Goal: Check status

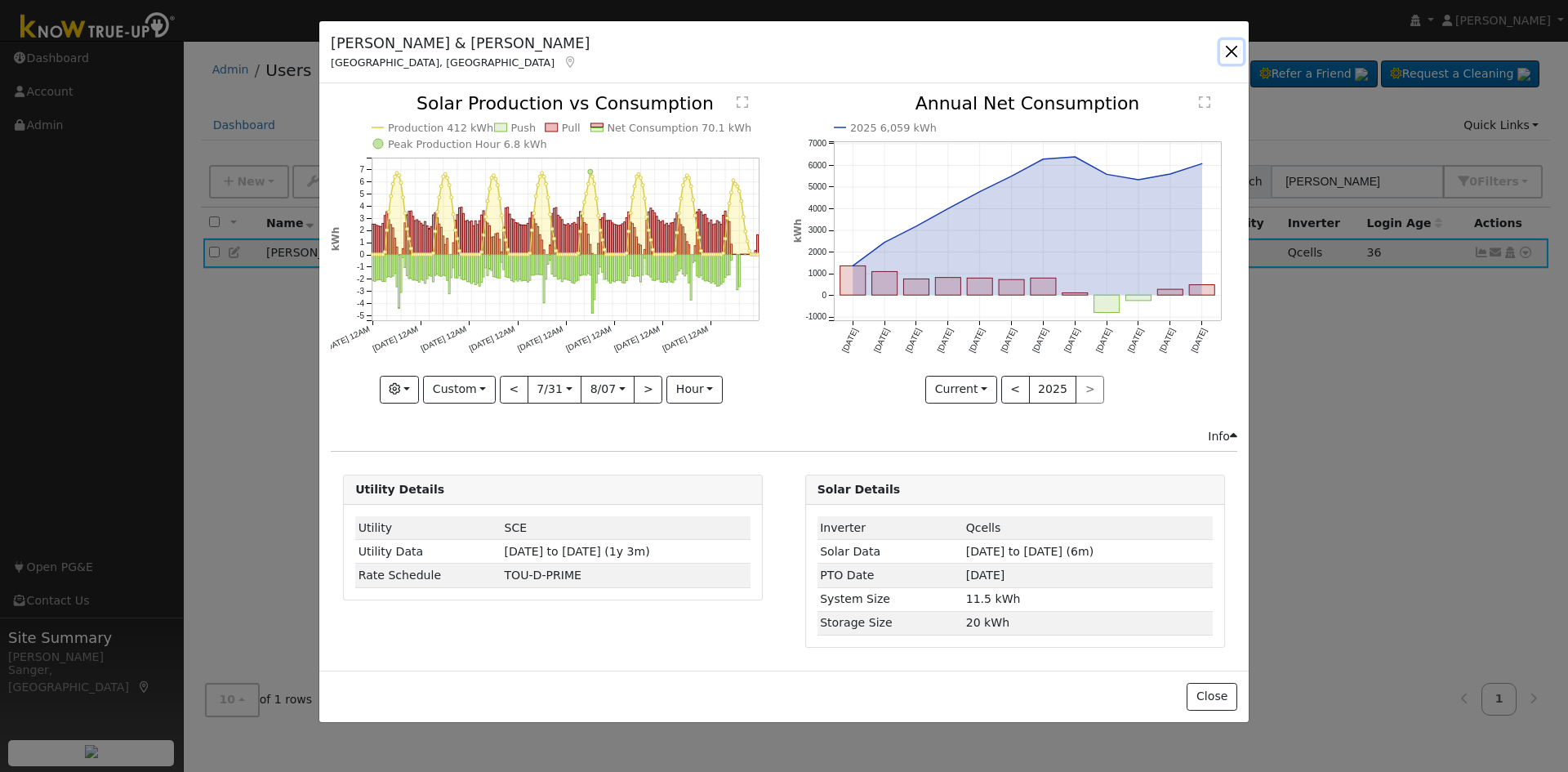
click at [1230, 48] on button "button" at bounding box center [1231, 52] width 23 height 23
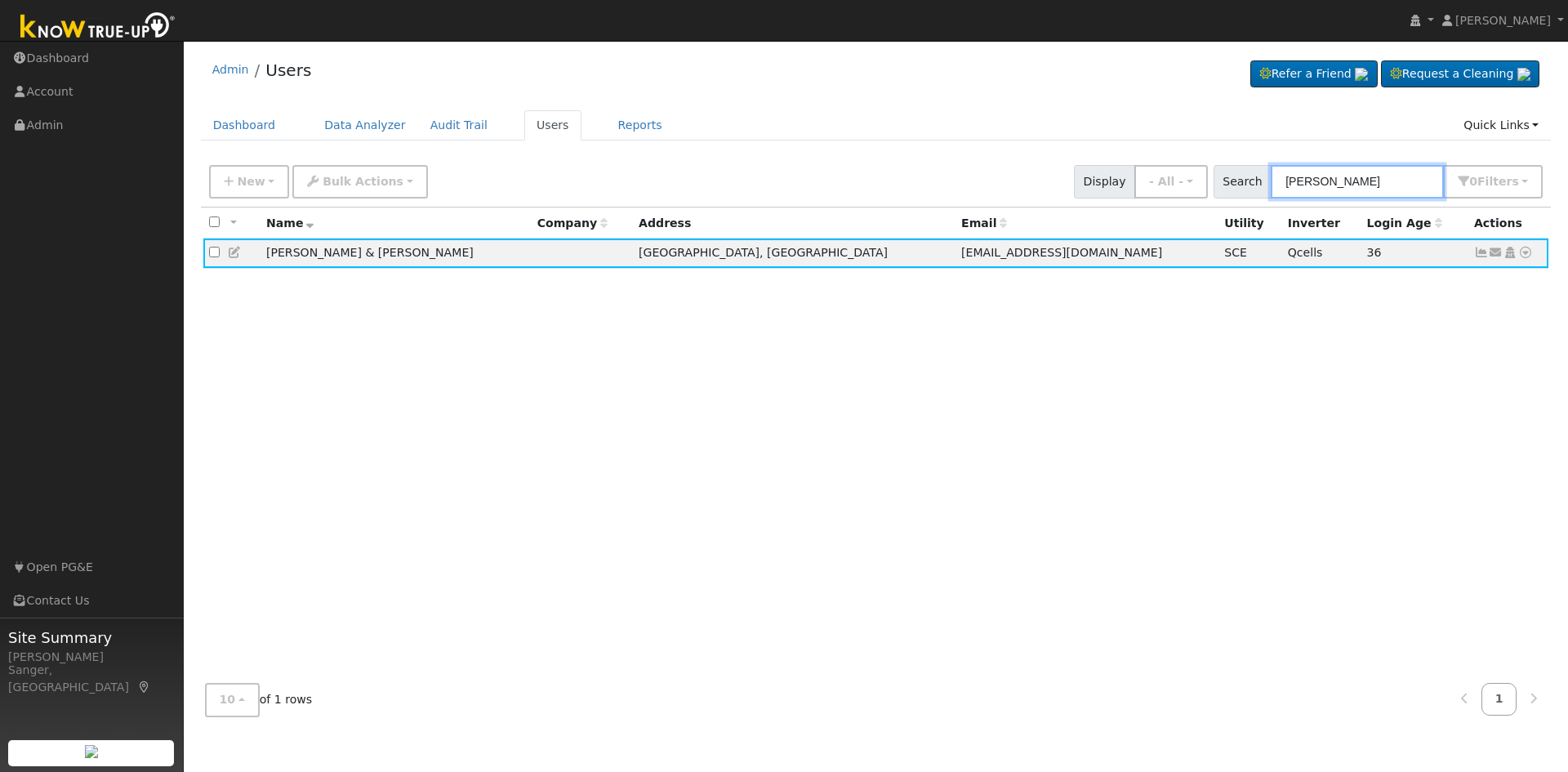
drag, startPoint x: 1344, startPoint y: 184, endPoint x: 1223, endPoint y: 184, distance: 121.0
click at [1223, 184] on div "New Add User Quick Add Quick Connect Quick Convert Lead Bulk Actions Send Email…" at bounding box center [876, 179] width 1340 height 40
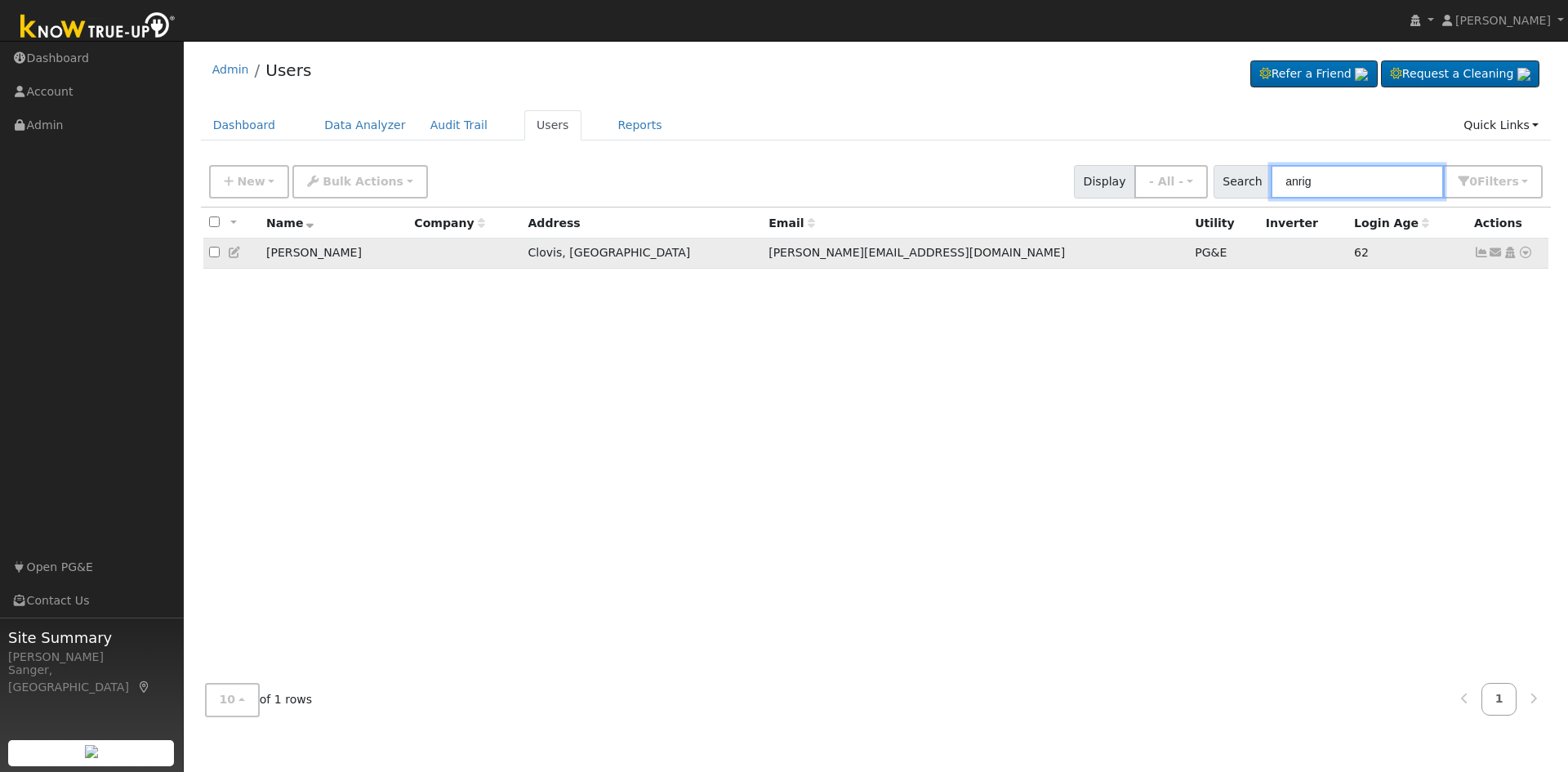
type input "anrig"
click at [1481, 254] on icon at bounding box center [1481, 252] width 15 height 12
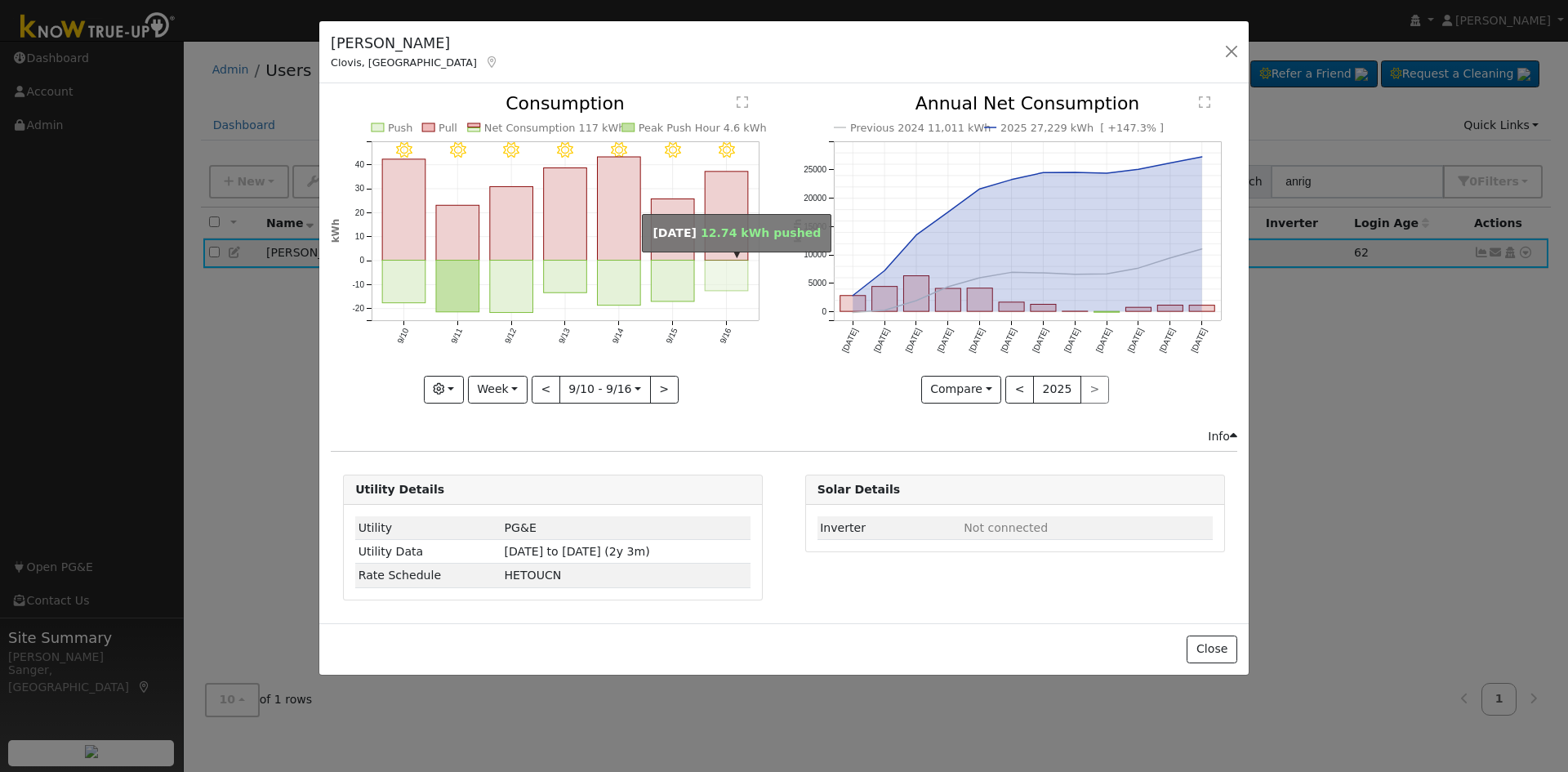
click at [737, 270] on rect "onclick=""" at bounding box center [727, 275] width 43 height 31
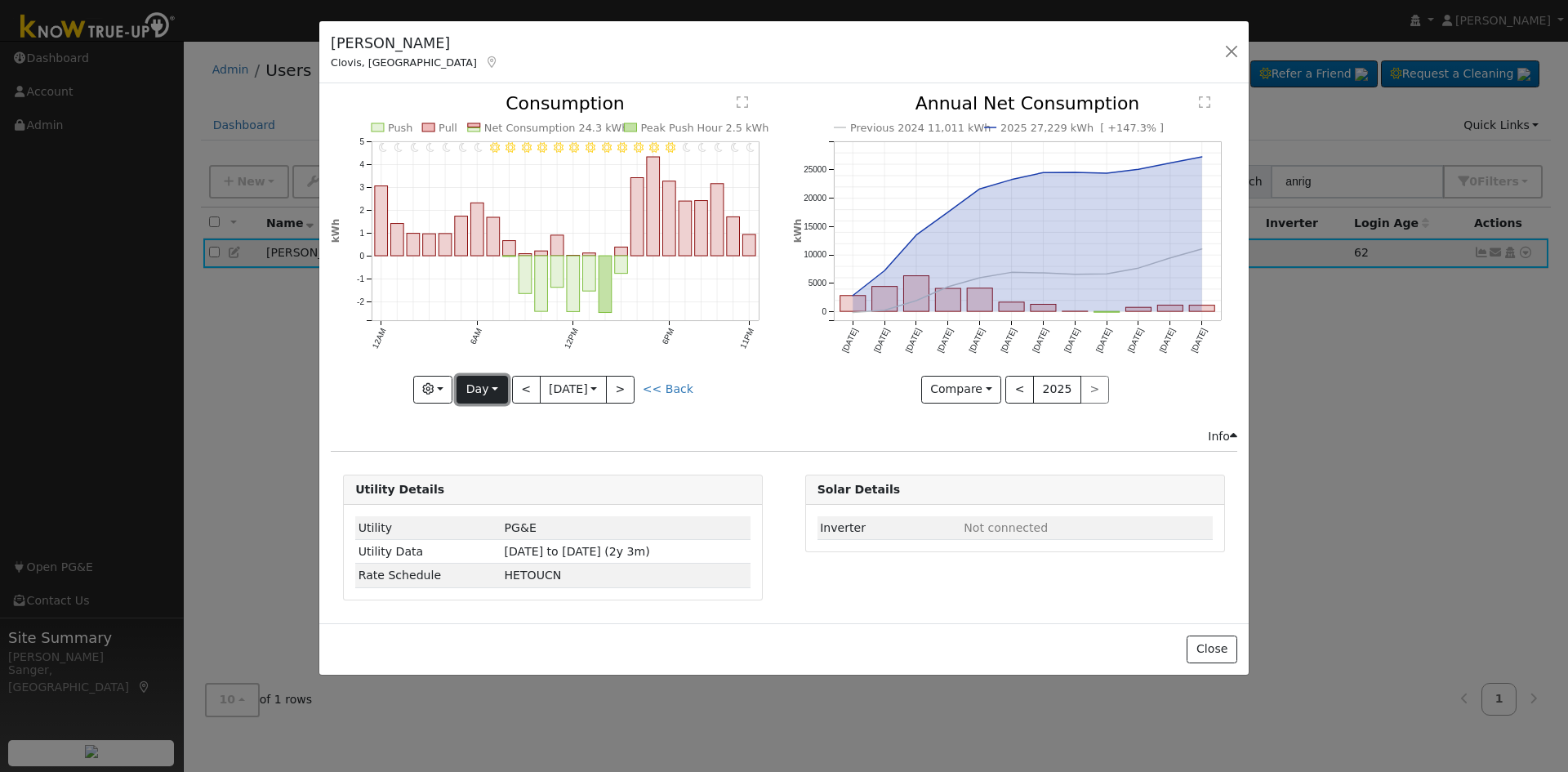
click at [472, 388] on button "Day" at bounding box center [482, 389] width 50 height 28
click at [495, 489] on link "Year" at bounding box center [514, 492] width 114 height 23
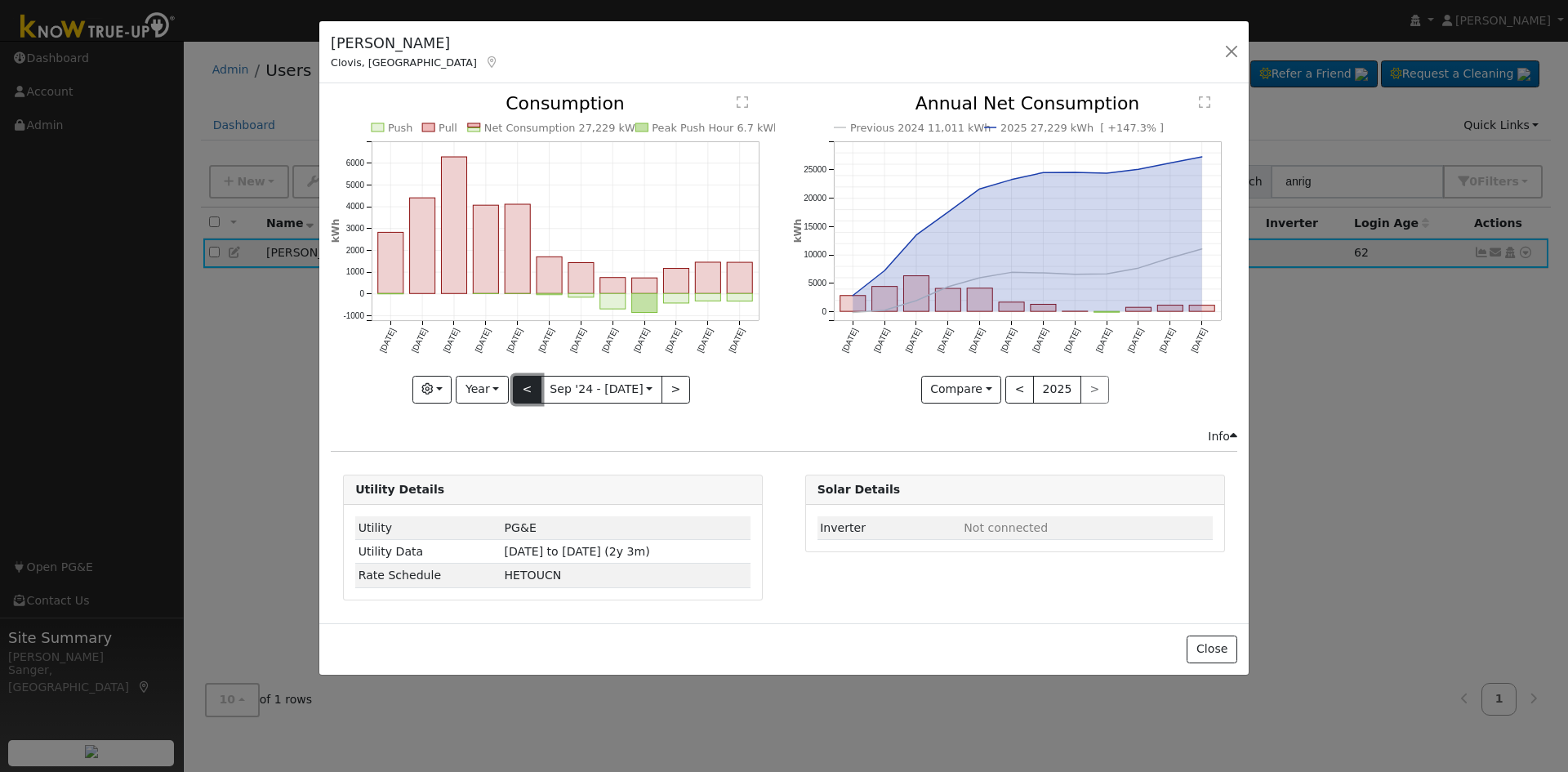
click at [526, 384] on button "<" at bounding box center [527, 389] width 29 height 28
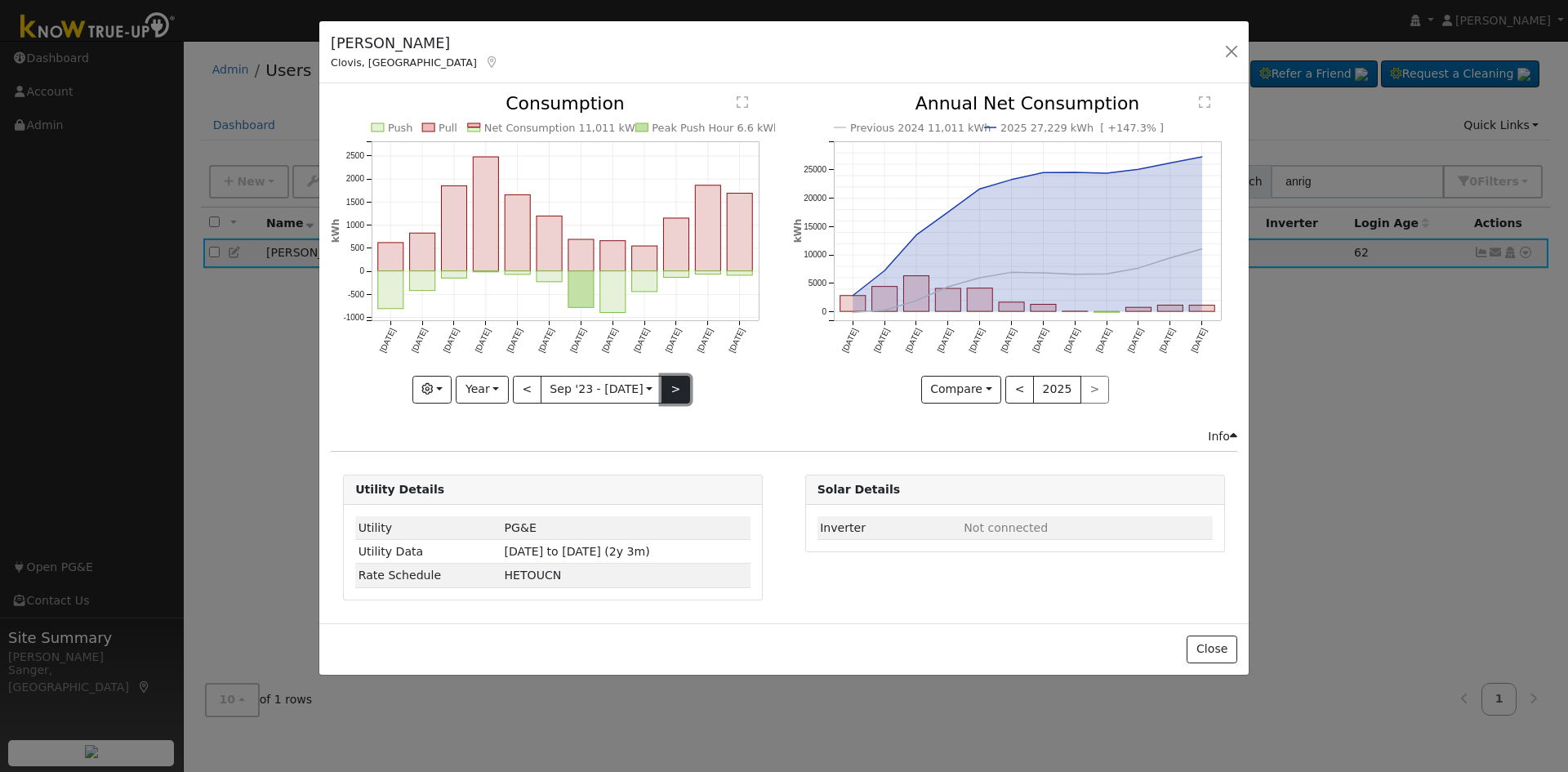
click at [671, 387] on button ">" at bounding box center [676, 389] width 29 height 28
type input "[DATE]"
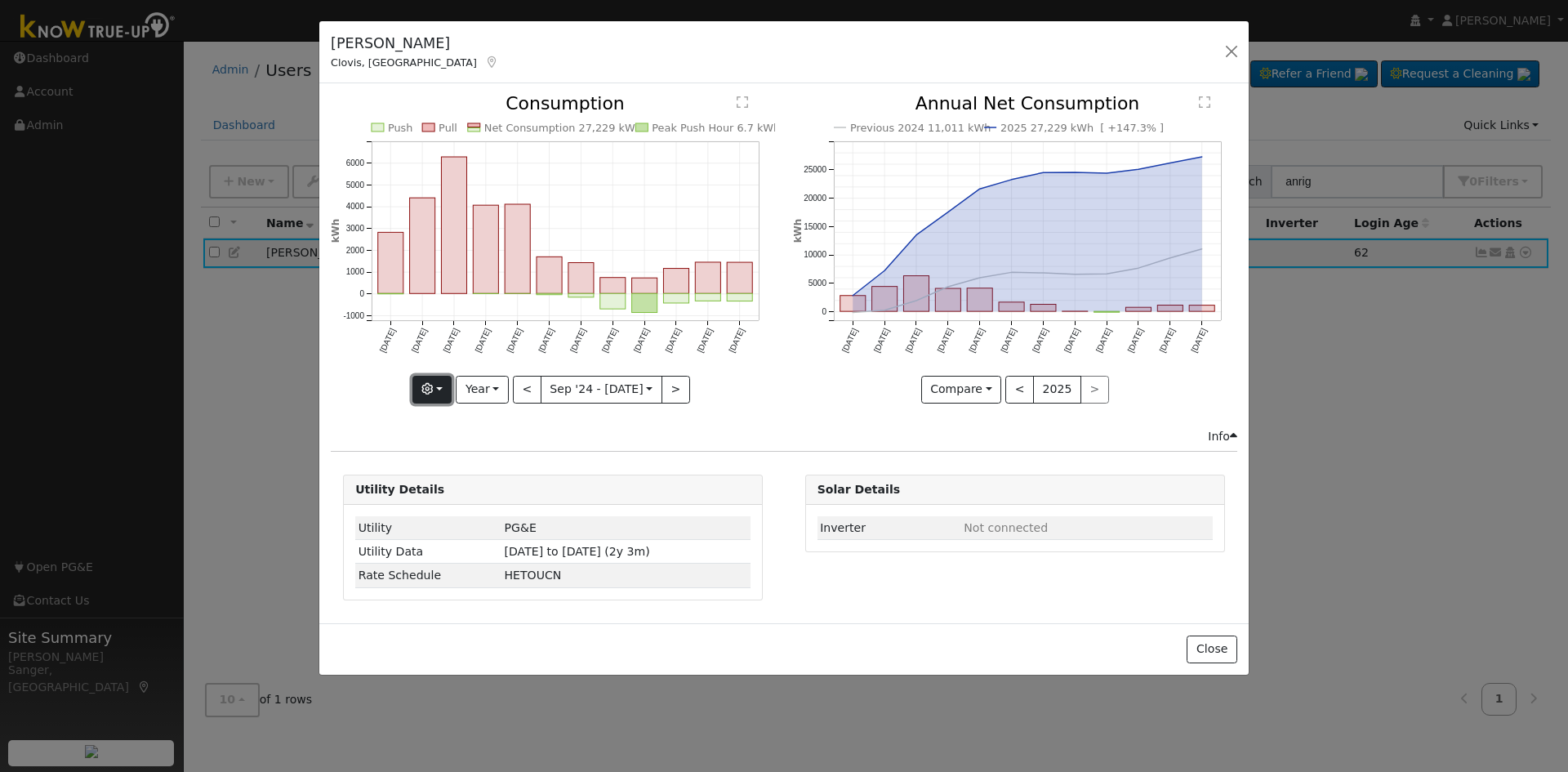
click at [433, 385] on icon "button" at bounding box center [427, 388] width 12 height 12
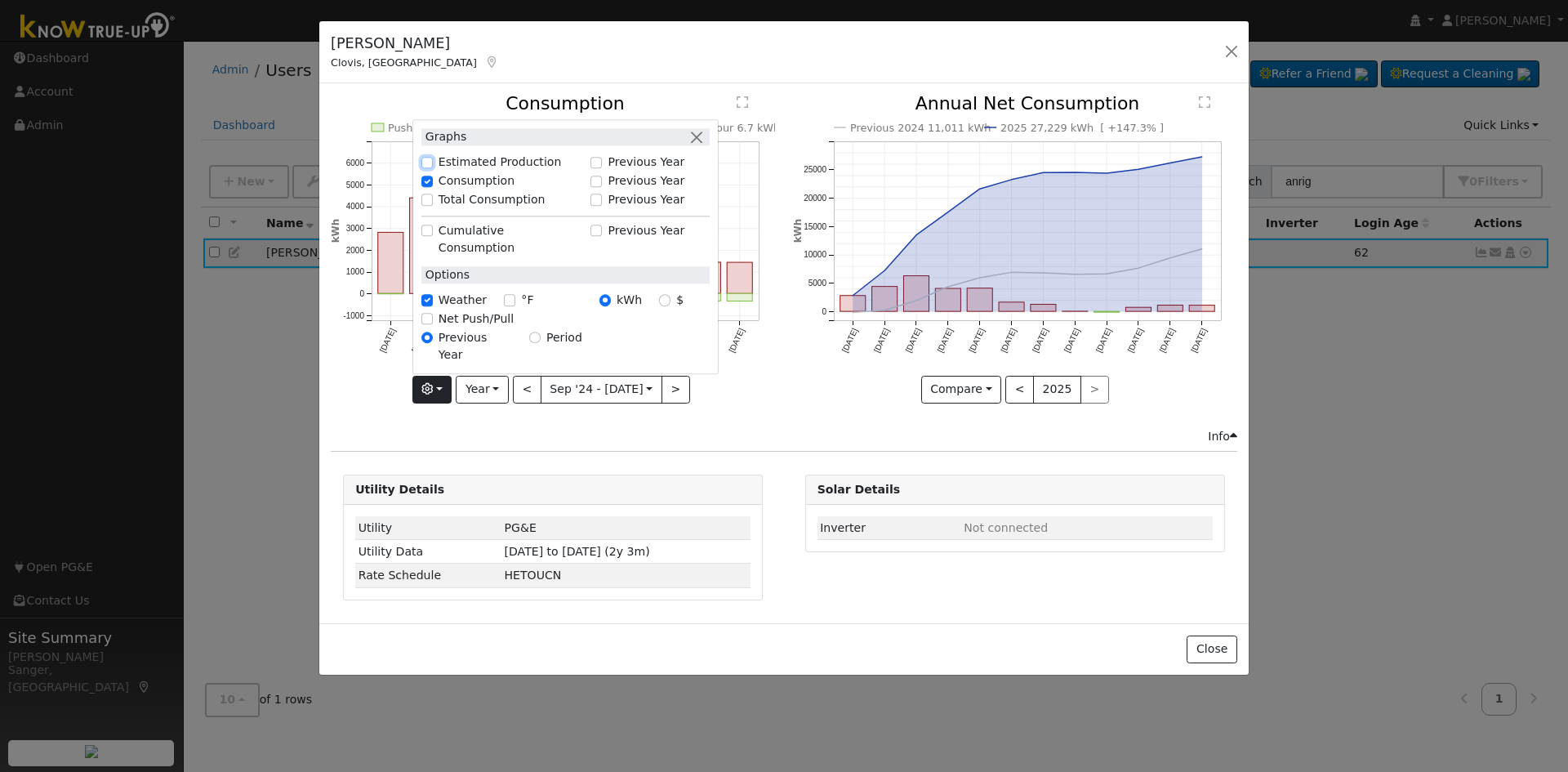
click at [433, 168] on input "Estimated Production" at bounding box center [427, 162] width 12 height 12
checkbox input "true"
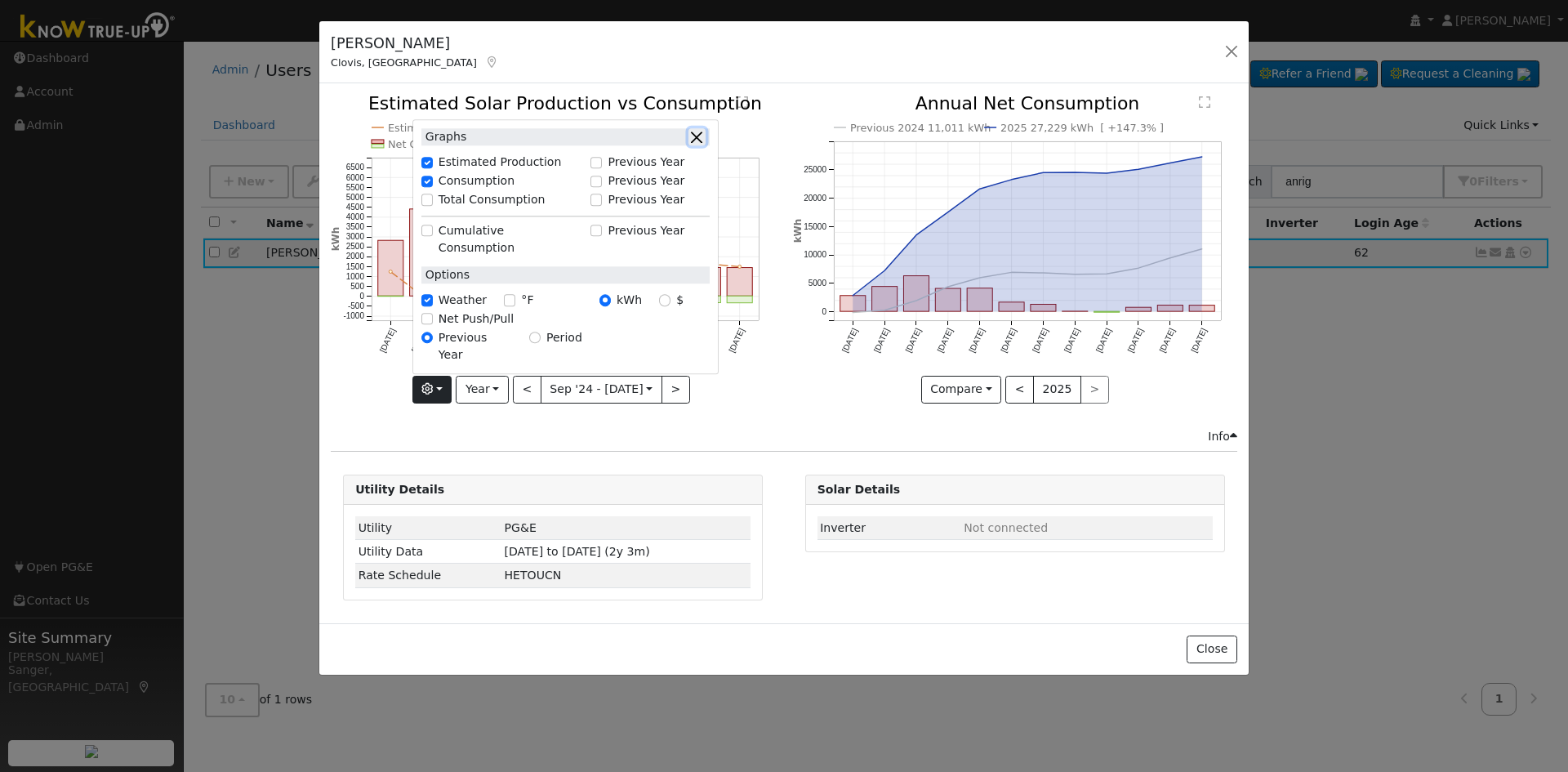
drag, startPoint x: 702, startPoint y: 164, endPoint x: 805, endPoint y: 366, distance: 226.7
click at [702, 145] on button "button" at bounding box center [697, 136] width 17 height 17
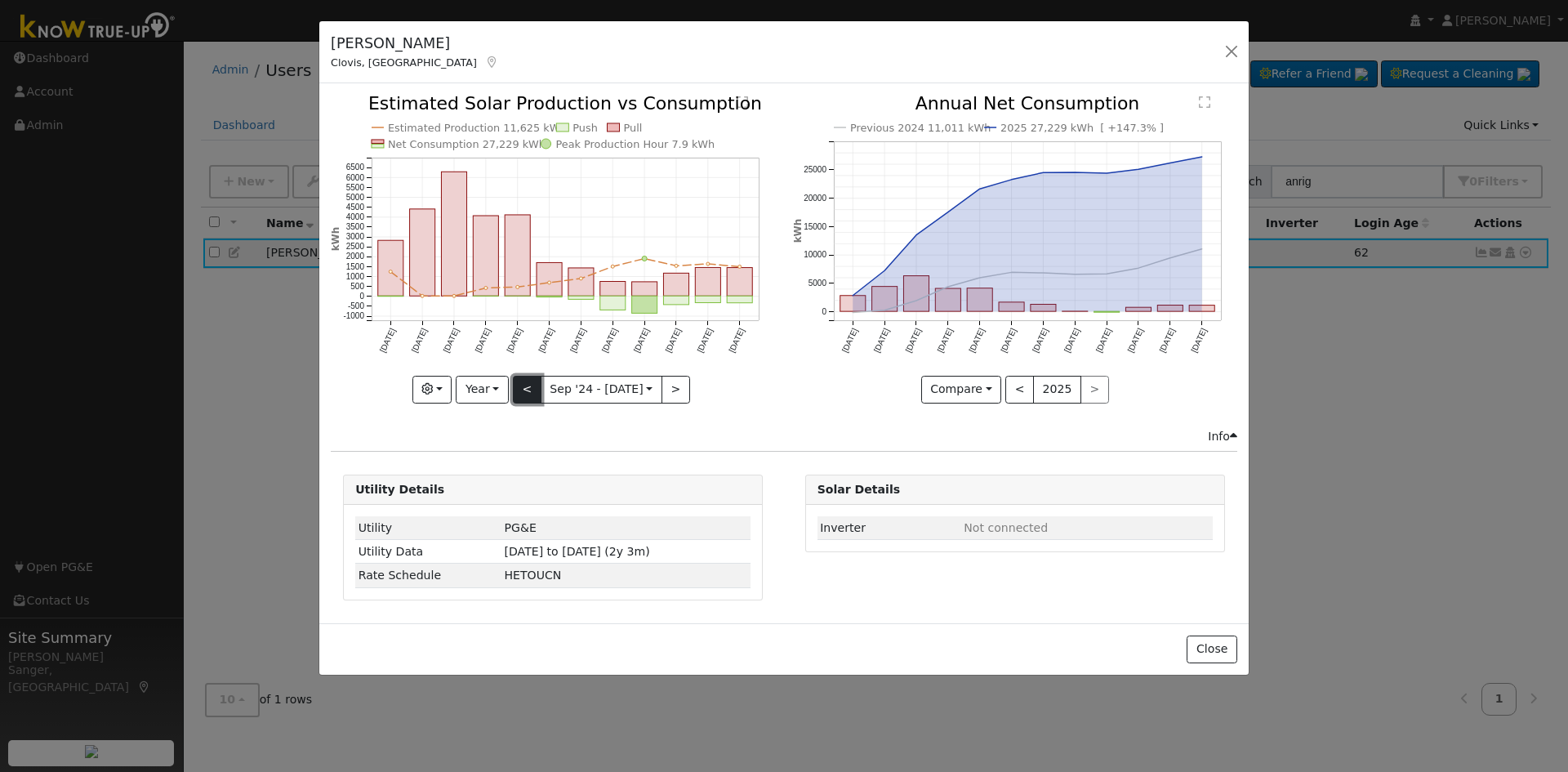
click at [529, 375] on button "<" at bounding box center [527, 389] width 29 height 28
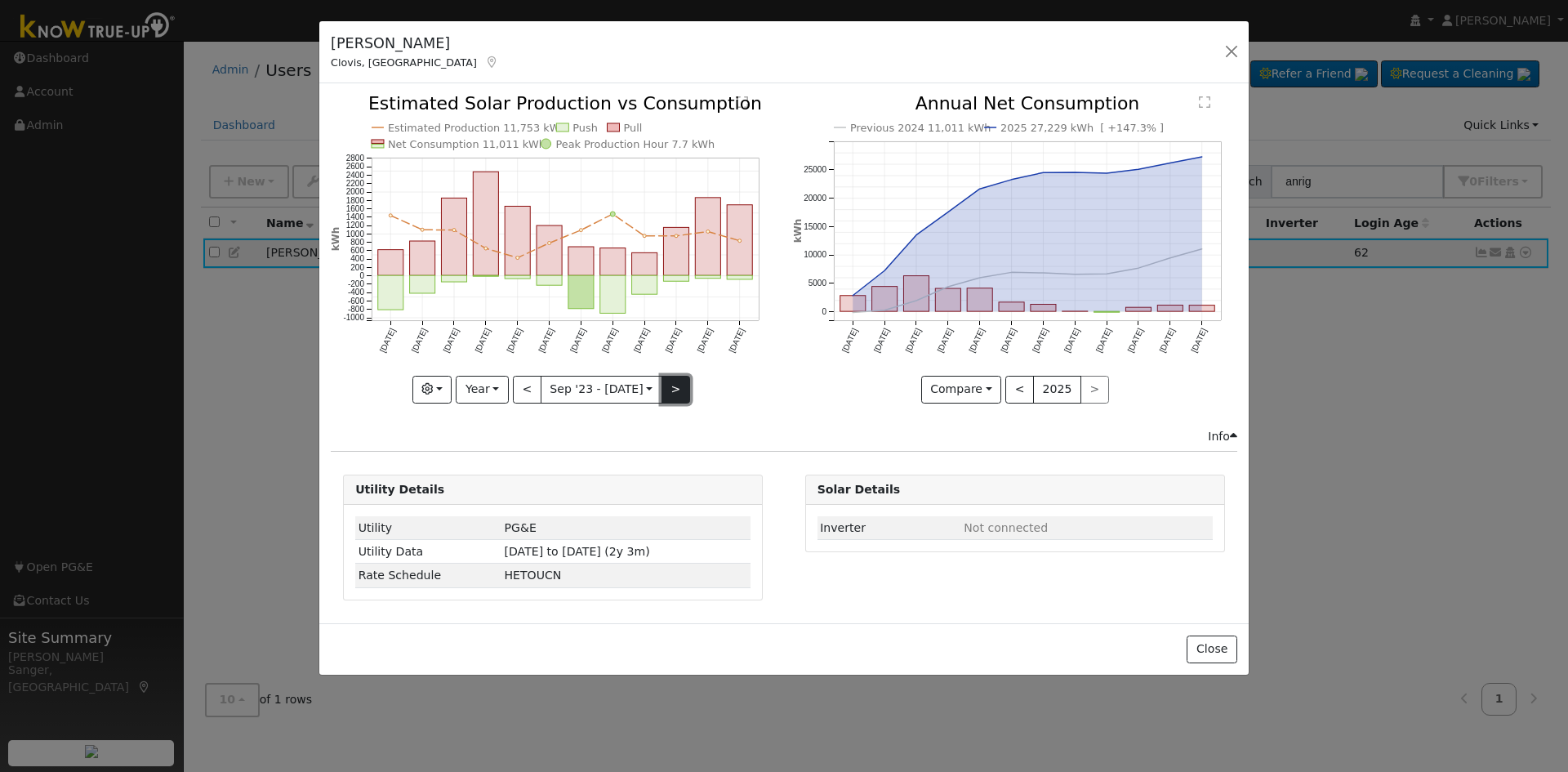
click at [668, 382] on button ">" at bounding box center [676, 389] width 29 height 28
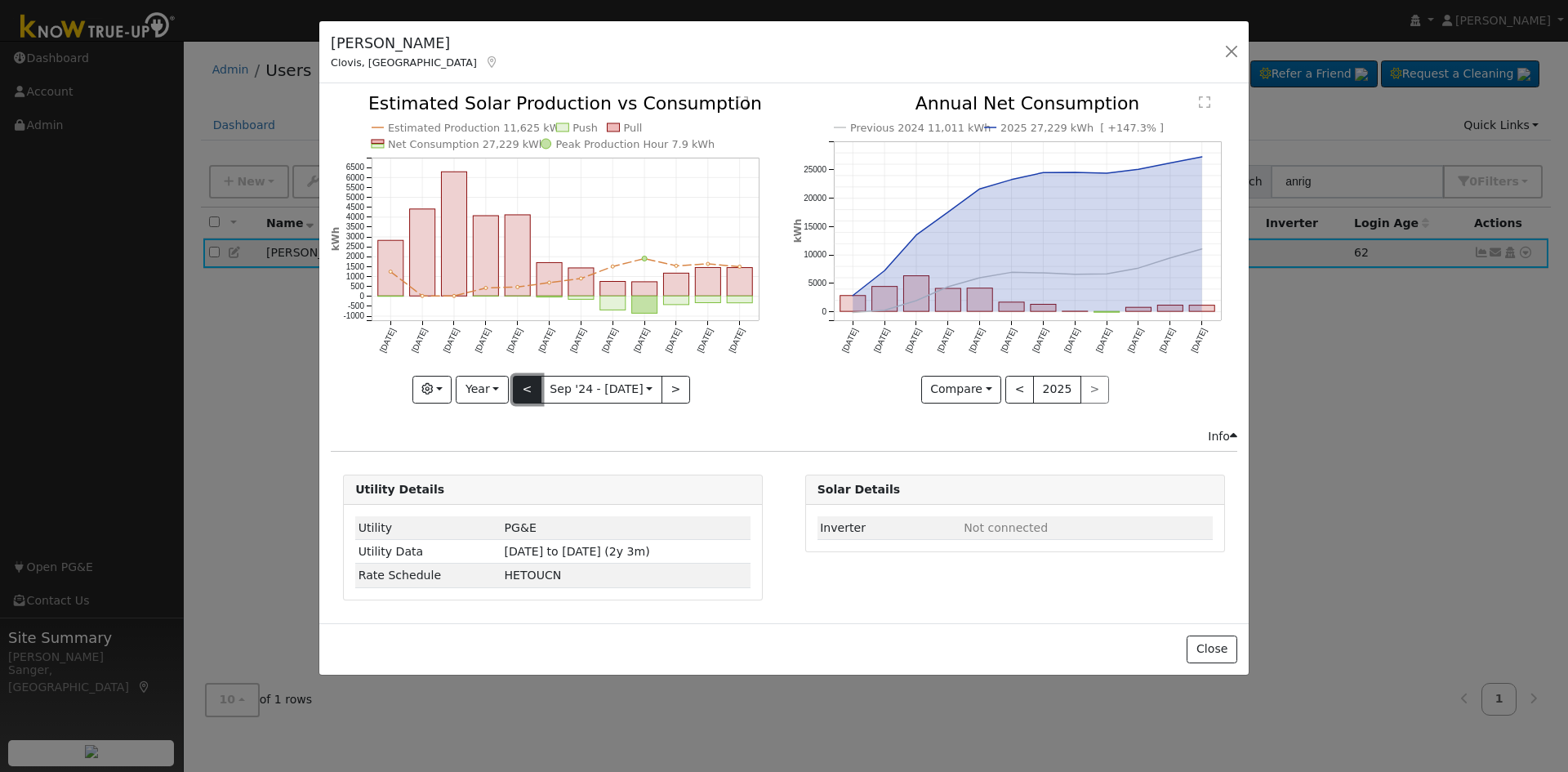
click at [526, 392] on button "<" at bounding box center [527, 389] width 29 height 28
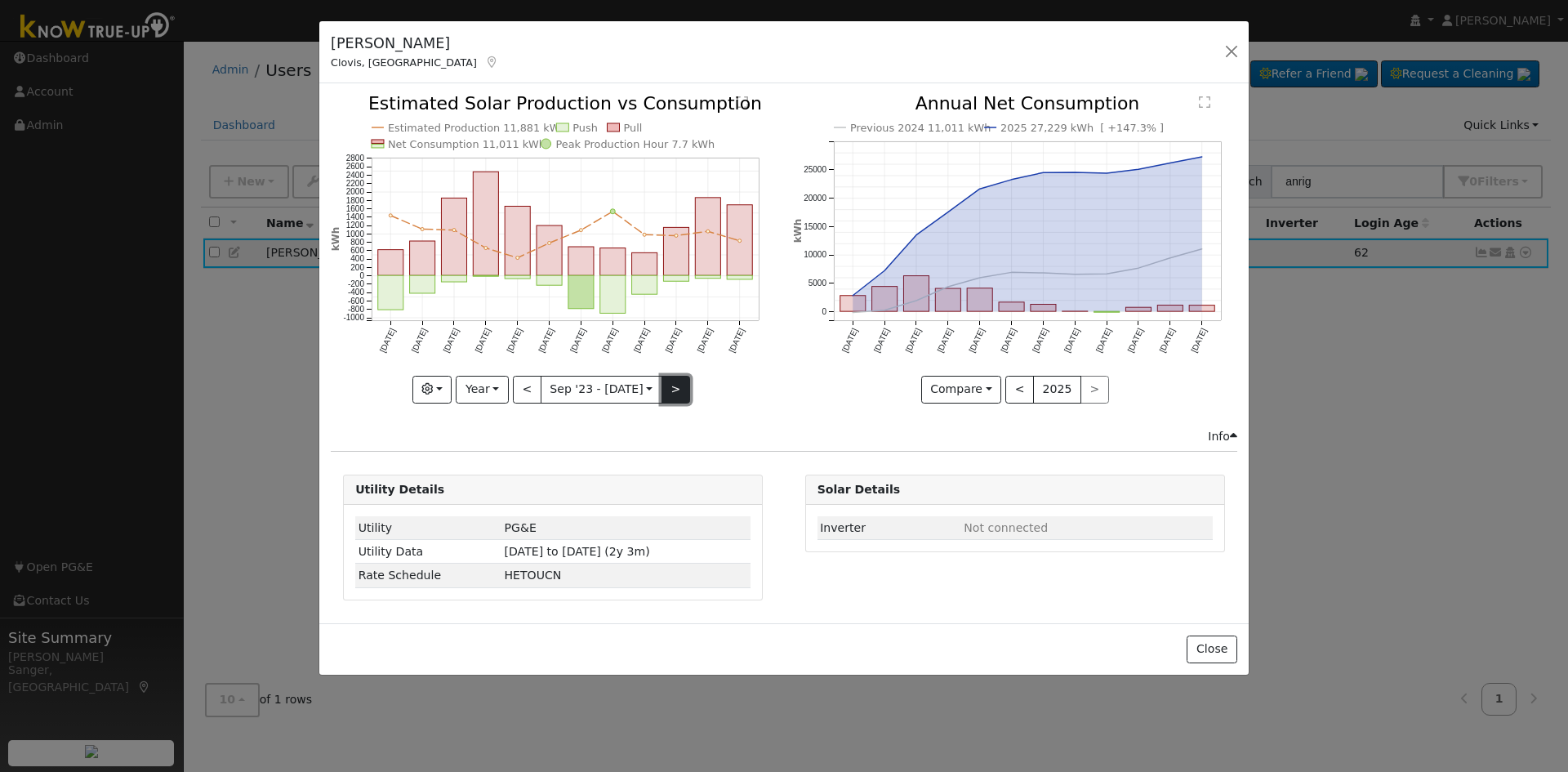
click at [671, 387] on button ">" at bounding box center [676, 389] width 29 height 28
type input "[DATE]"
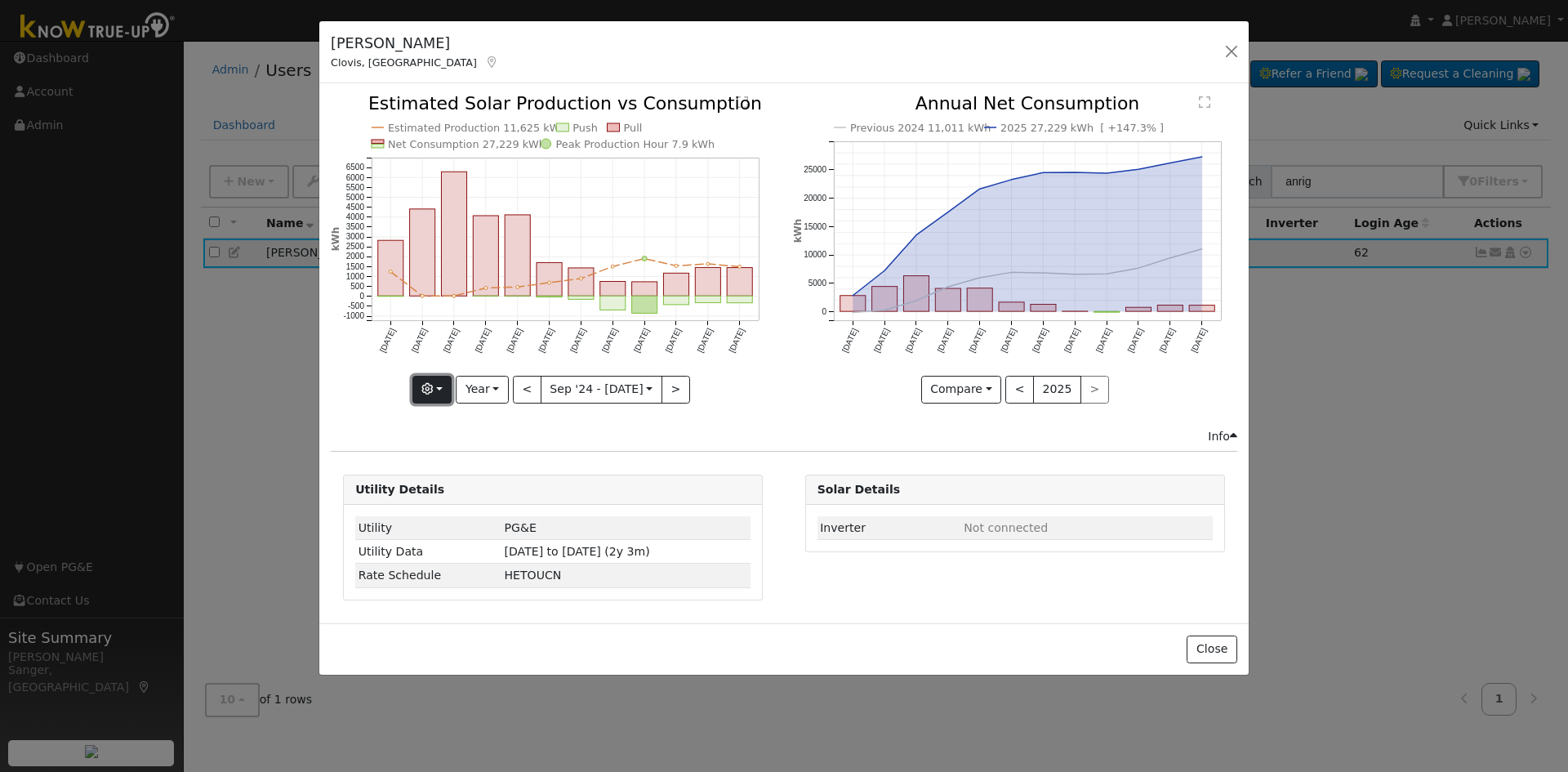
click at [441, 393] on button "button" at bounding box center [432, 389] width 40 height 28
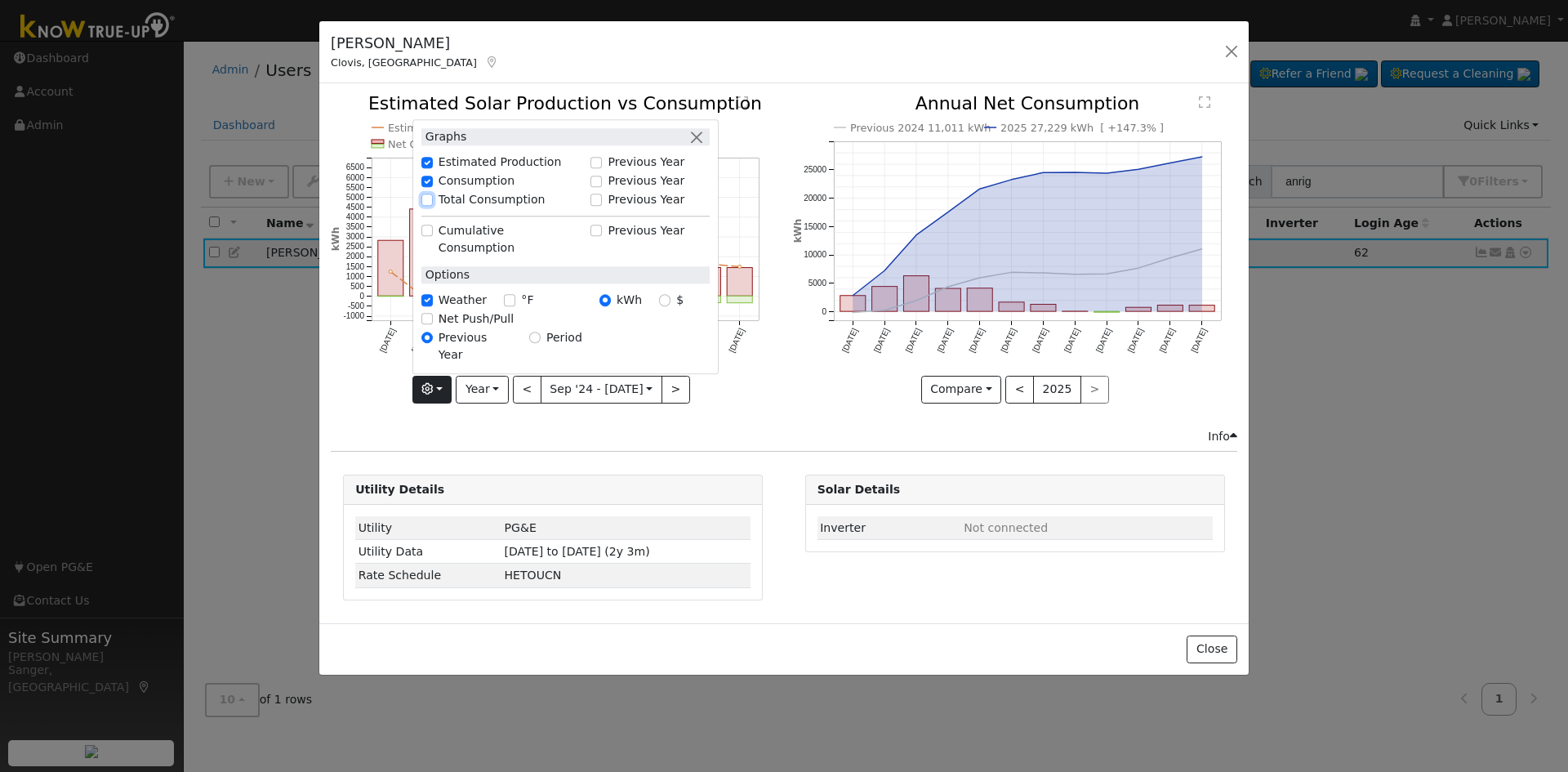
click at [431, 206] on input "Total Consumption" at bounding box center [427, 200] width 12 height 12
checkbox input "true"
click at [839, 412] on div "Previous 2024 11,011 kWh 2025 27,229 kWh [ +147.3% ] [DATE] Oct '[DATE] Dec '[D…" at bounding box center [1015, 261] width 461 height 332
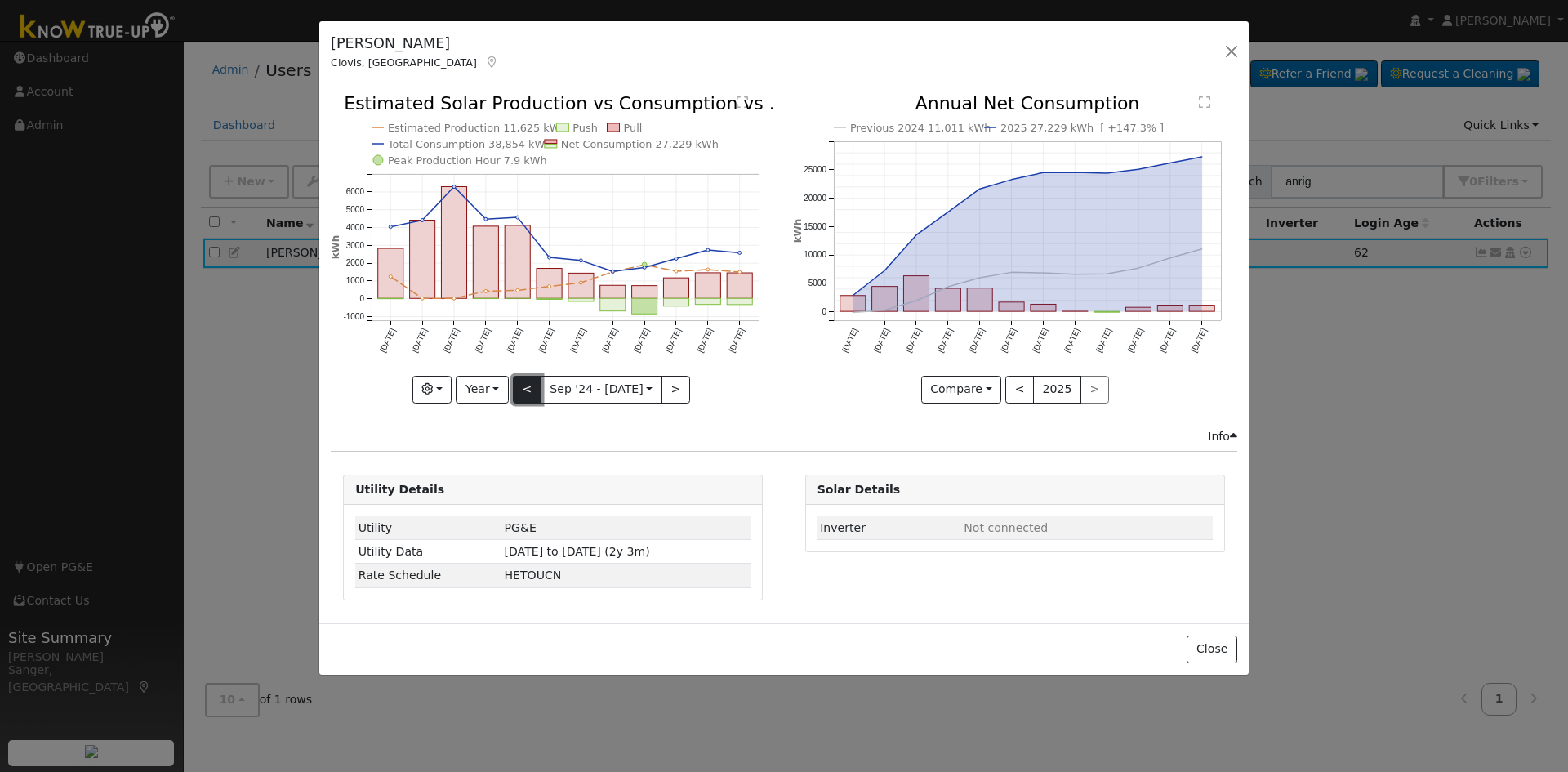
click at [525, 389] on button "<" at bounding box center [527, 389] width 29 height 28
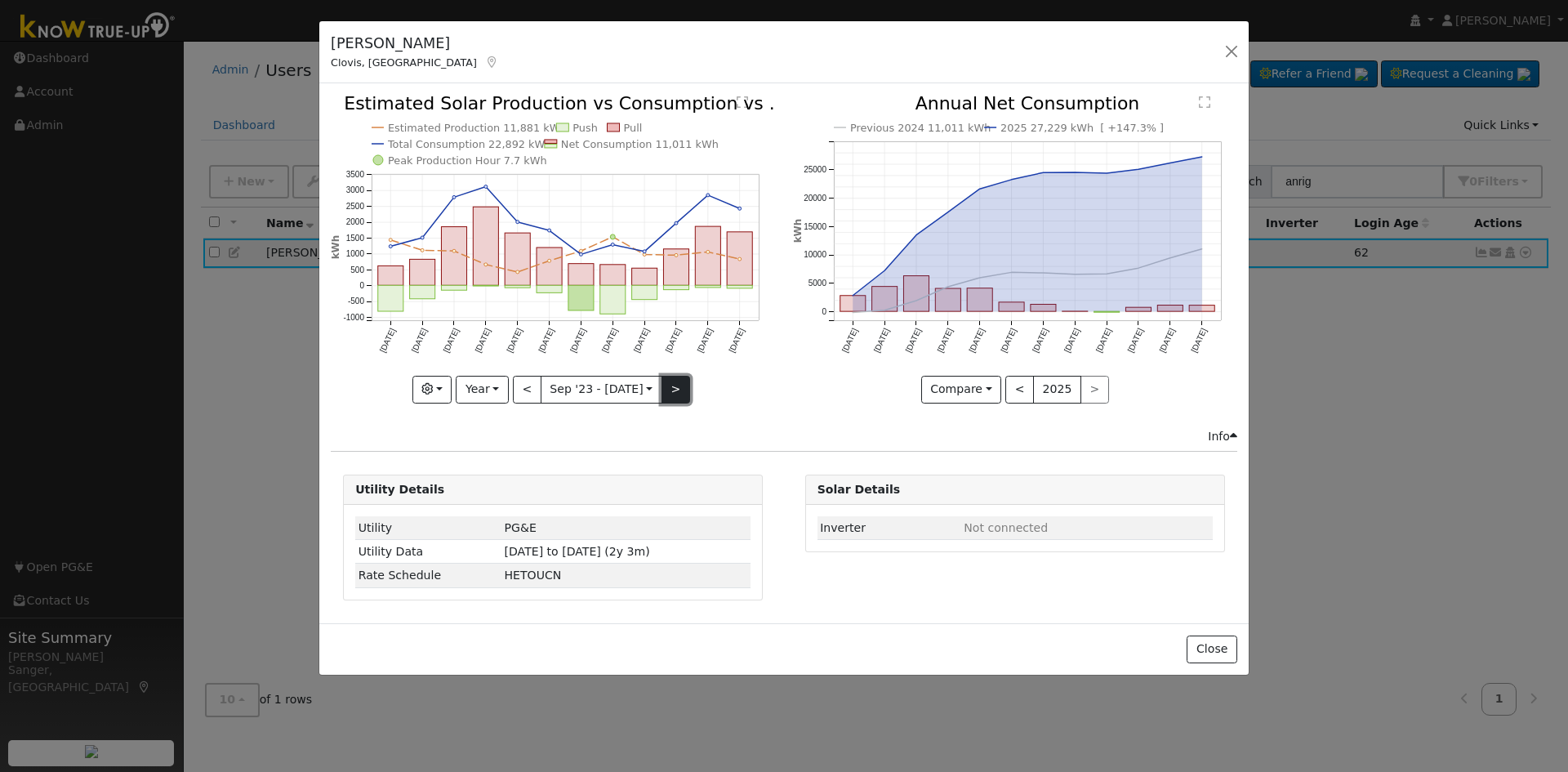
click at [671, 393] on button ">" at bounding box center [676, 389] width 29 height 28
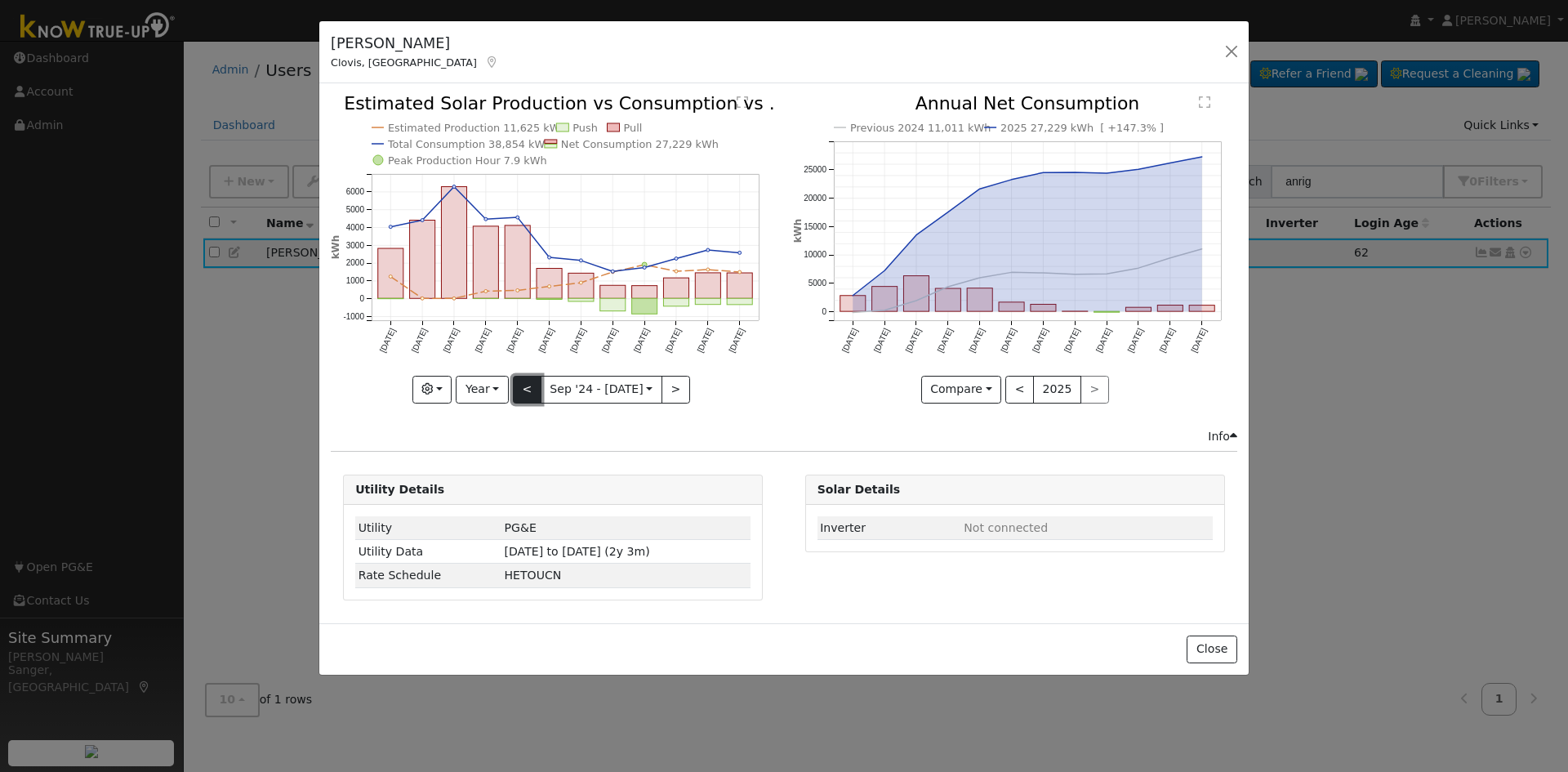
click at [532, 388] on button "<" at bounding box center [527, 389] width 29 height 28
type input "[DATE]"
